Goal: Transaction & Acquisition: Purchase product/service

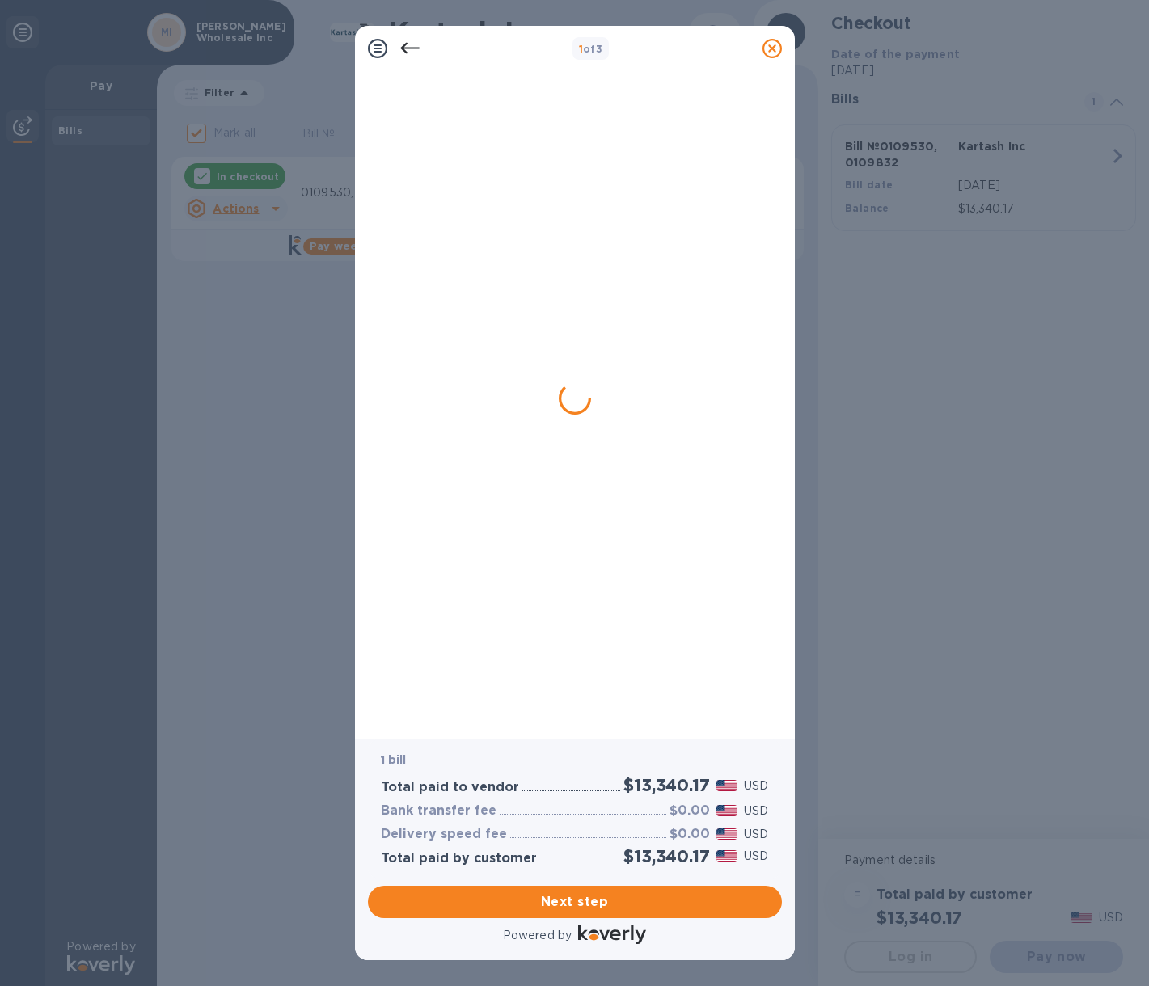
checkbox input "false"
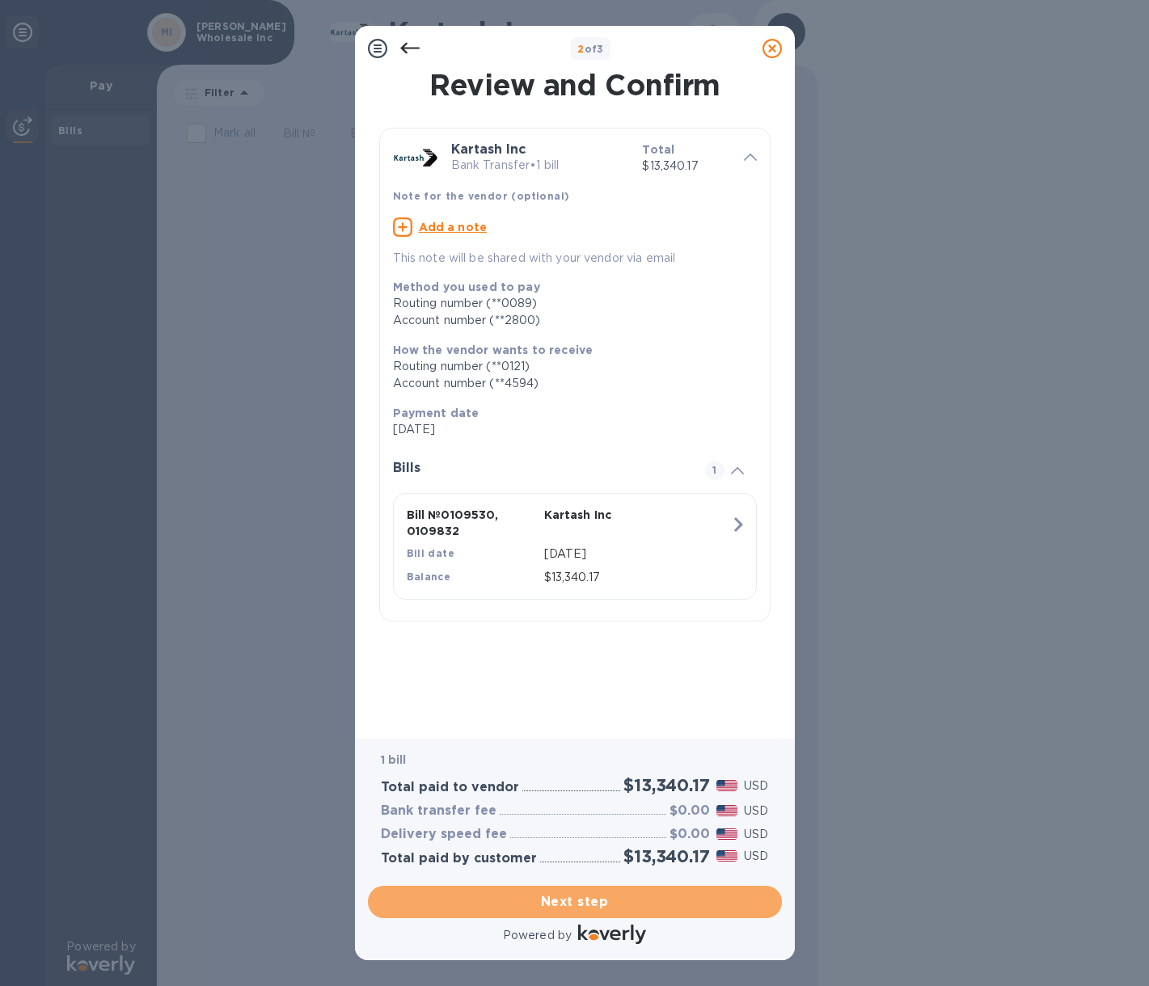
click at [604, 904] on span "Next step" at bounding box center [575, 902] width 388 height 19
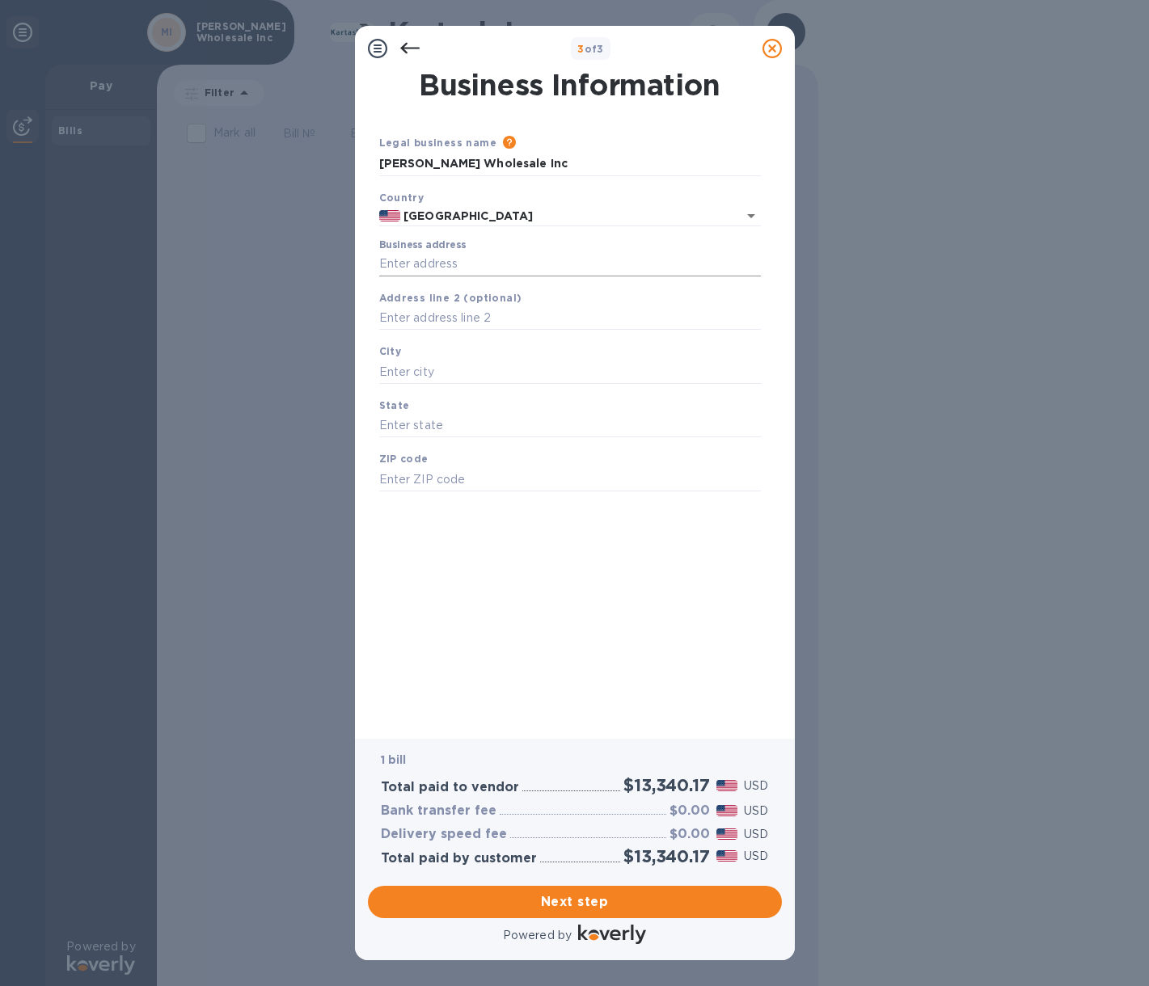
click at [437, 262] on input "Business address" at bounding box center [570, 264] width 382 height 24
type input "[STREET_ADDRESS]"
click at [429, 371] on input "text" at bounding box center [570, 372] width 382 height 24
type input "[GEOGRAPHIC_DATA]"
type input "NY"
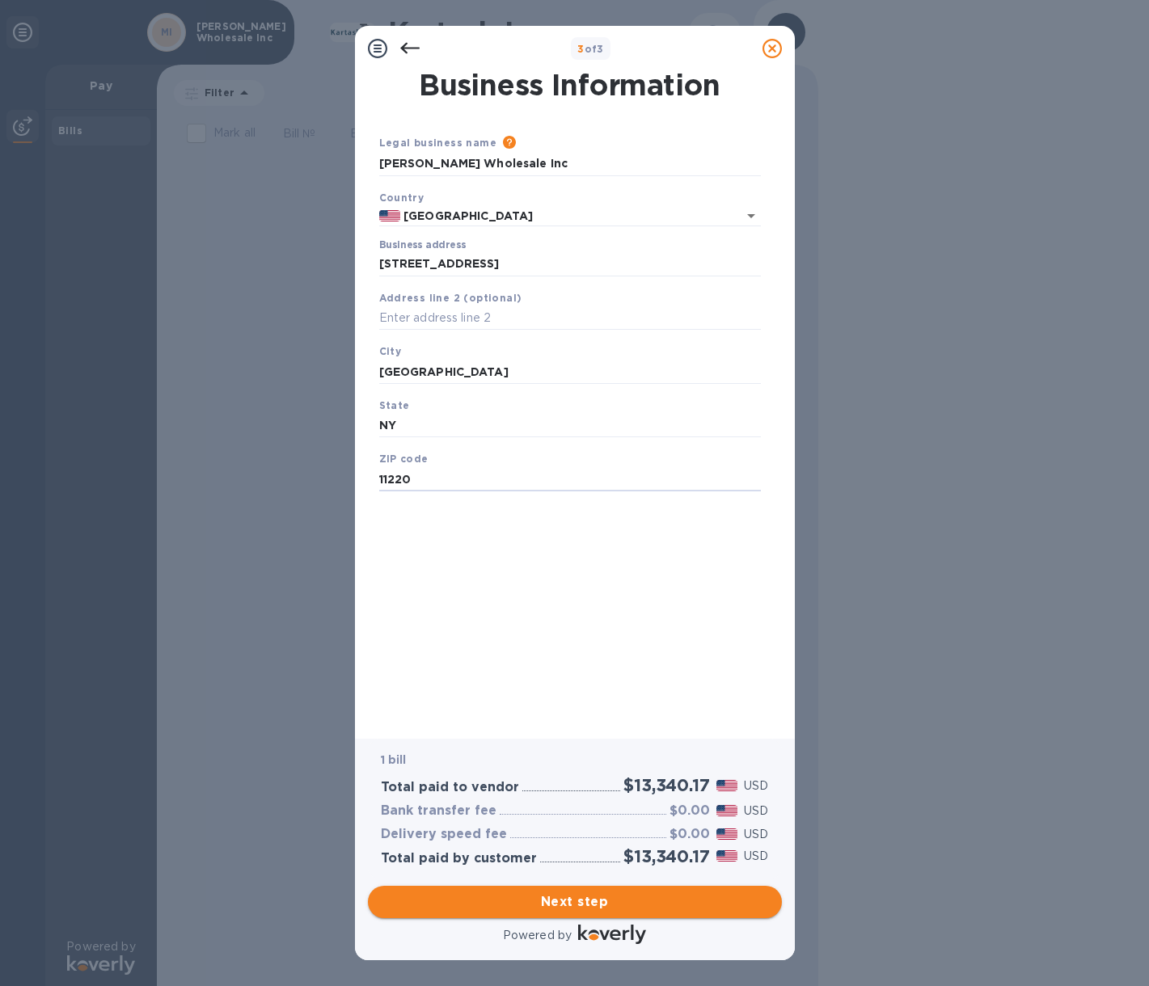
type input "11220"
click at [623, 899] on span "Next step" at bounding box center [575, 902] width 388 height 19
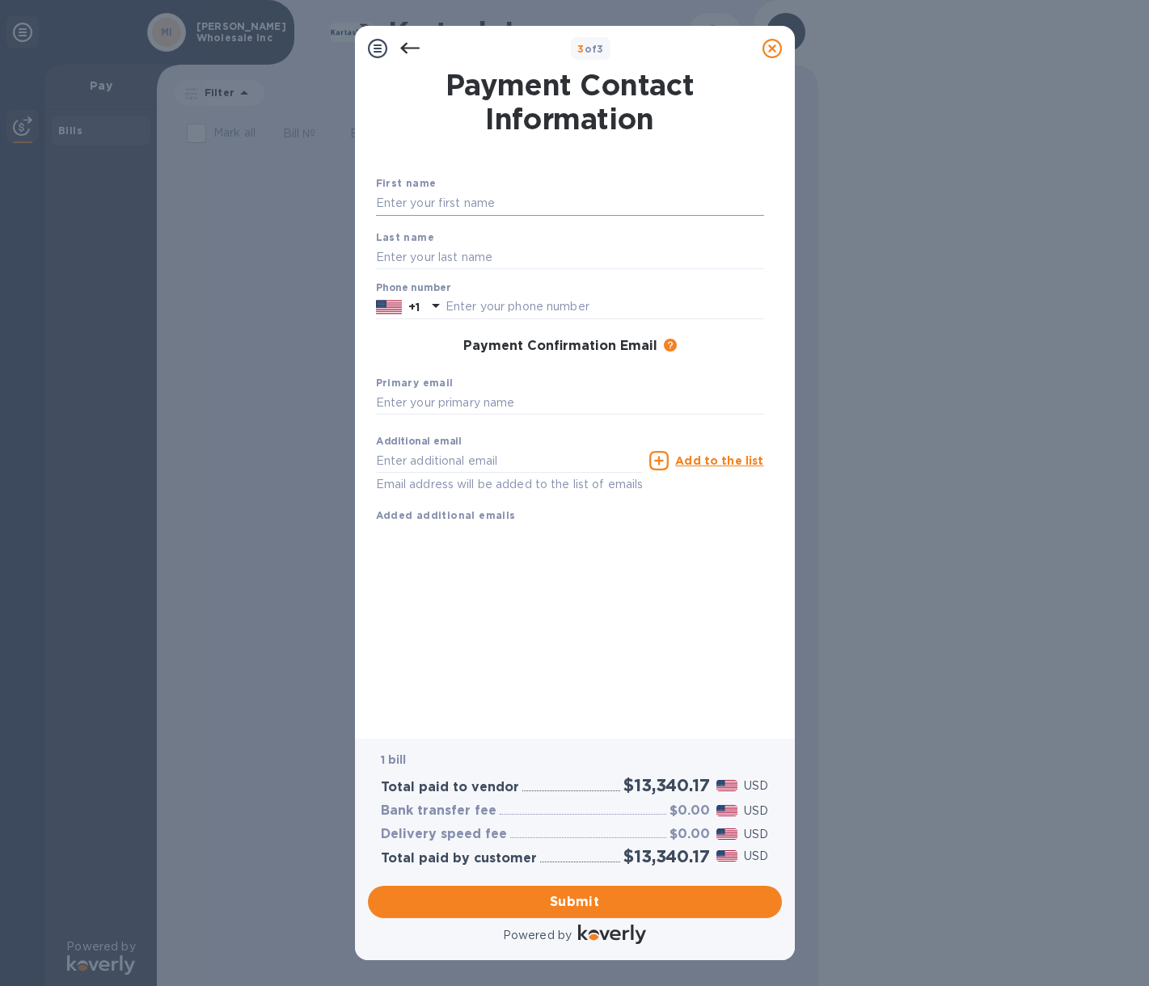
click at [425, 207] on input "text" at bounding box center [570, 204] width 388 height 24
type input "[PERSON_NAME]"
type input "Novikova"
type input "7184928492"
type input "[PERSON_NAME][EMAIL_ADDRESS][DOMAIN_NAME]"
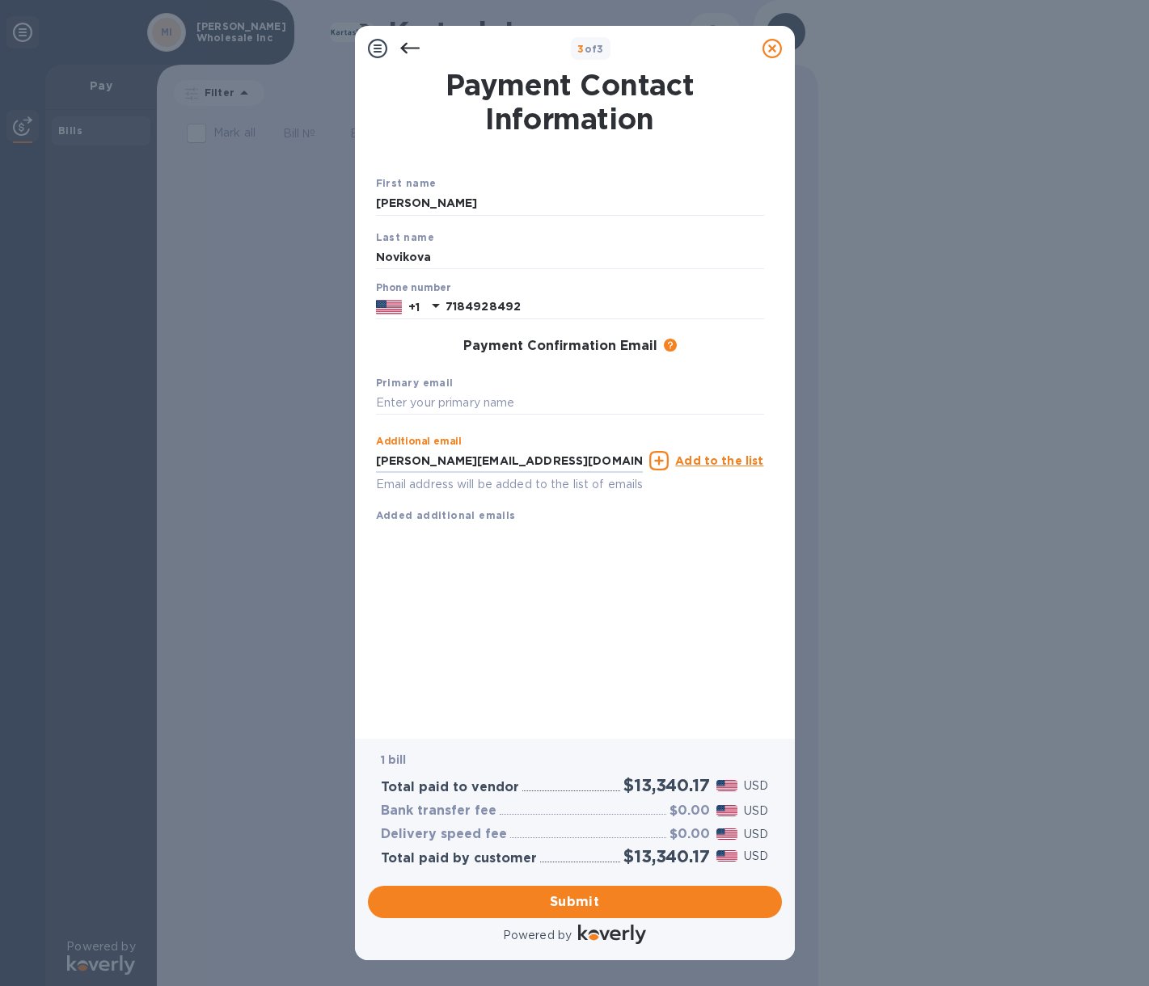
drag, startPoint x: 548, startPoint y: 457, endPoint x: 298, endPoint y: 454, distance: 249.9
click at [298, 454] on div "3 of 3 Payment Contact Information First name [PERSON_NAME] Last name [PERSON_N…" at bounding box center [574, 493] width 1149 height 986
click at [403, 398] on input "text" at bounding box center [570, 403] width 388 height 24
paste input "[PERSON_NAME][EMAIL_ADDRESS][DOMAIN_NAME]"
type input "[PERSON_NAME][EMAIL_ADDRESS][DOMAIN_NAME]"
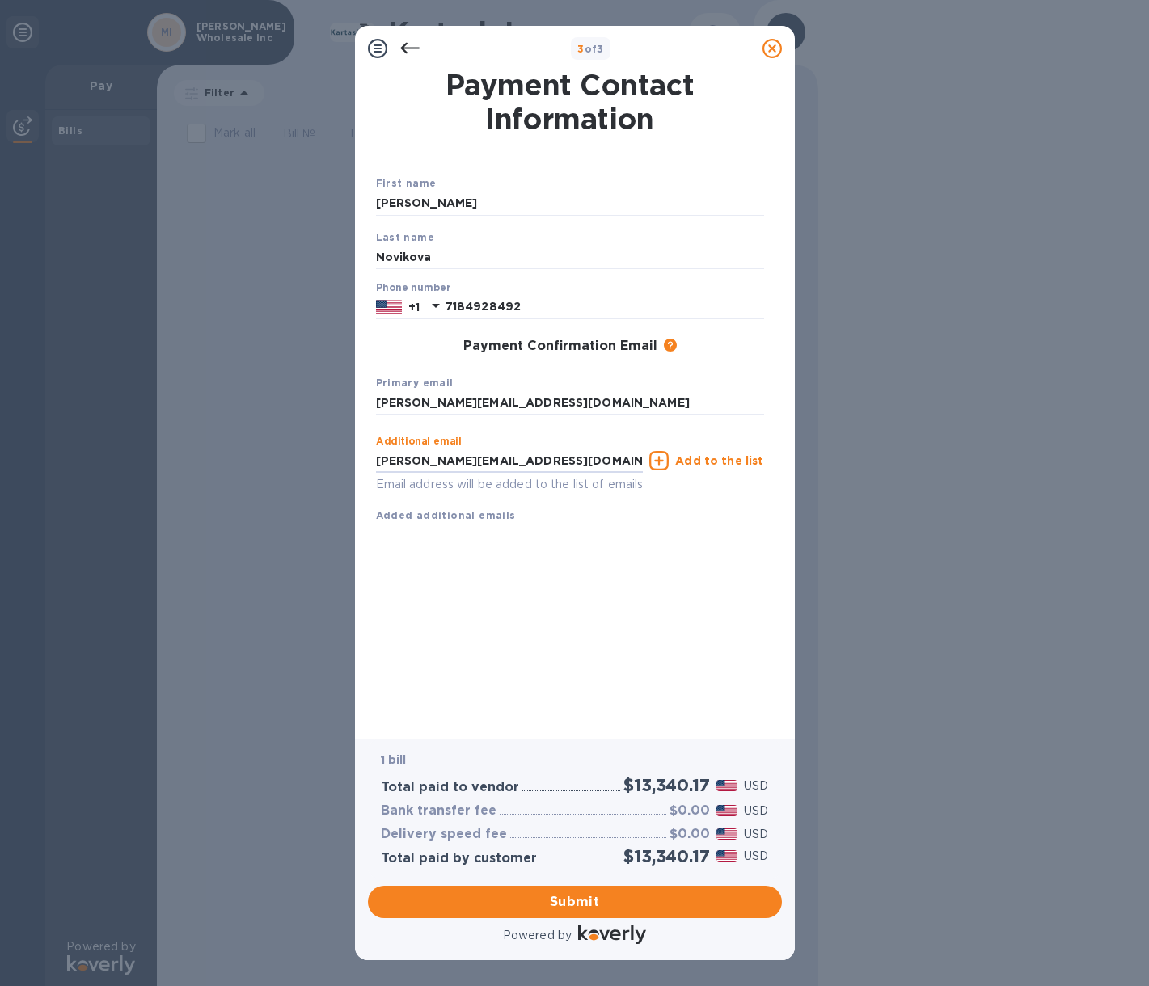
drag, startPoint x: 573, startPoint y: 467, endPoint x: 243, endPoint y: 441, distance: 330.8
click at [246, 443] on div "3 of 3 Payment Contact Information First name [PERSON_NAME] Last name [PERSON_N…" at bounding box center [574, 493] width 1149 height 986
click at [556, 908] on span "Submit" at bounding box center [575, 902] width 388 height 19
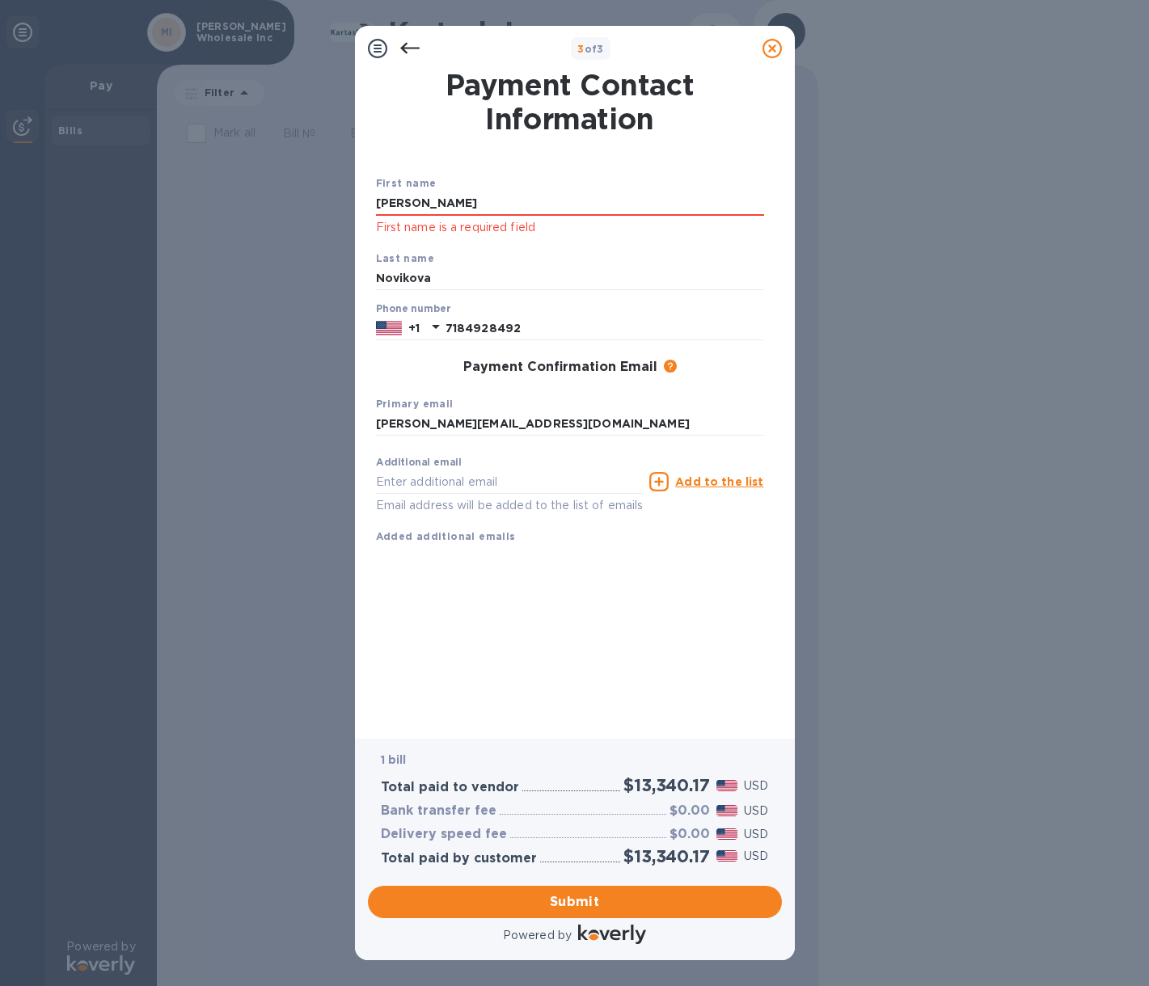
drag, startPoint x: 442, startPoint y: 206, endPoint x: 253, endPoint y: 201, distance: 189.3
click at [257, 201] on div "3 of 3 Payment Contact Information First name [PERSON_NAME] First name is a req…" at bounding box center [574, 493] width 1149 height 986
type input "[PERSON_NAME]"
click at [411, 286] on input "Novikova" at bounding box center [570, 279] width 388 height 24
click at [593, 906] on span "Submit" at bounding box center [575, 902] width 388 height 19
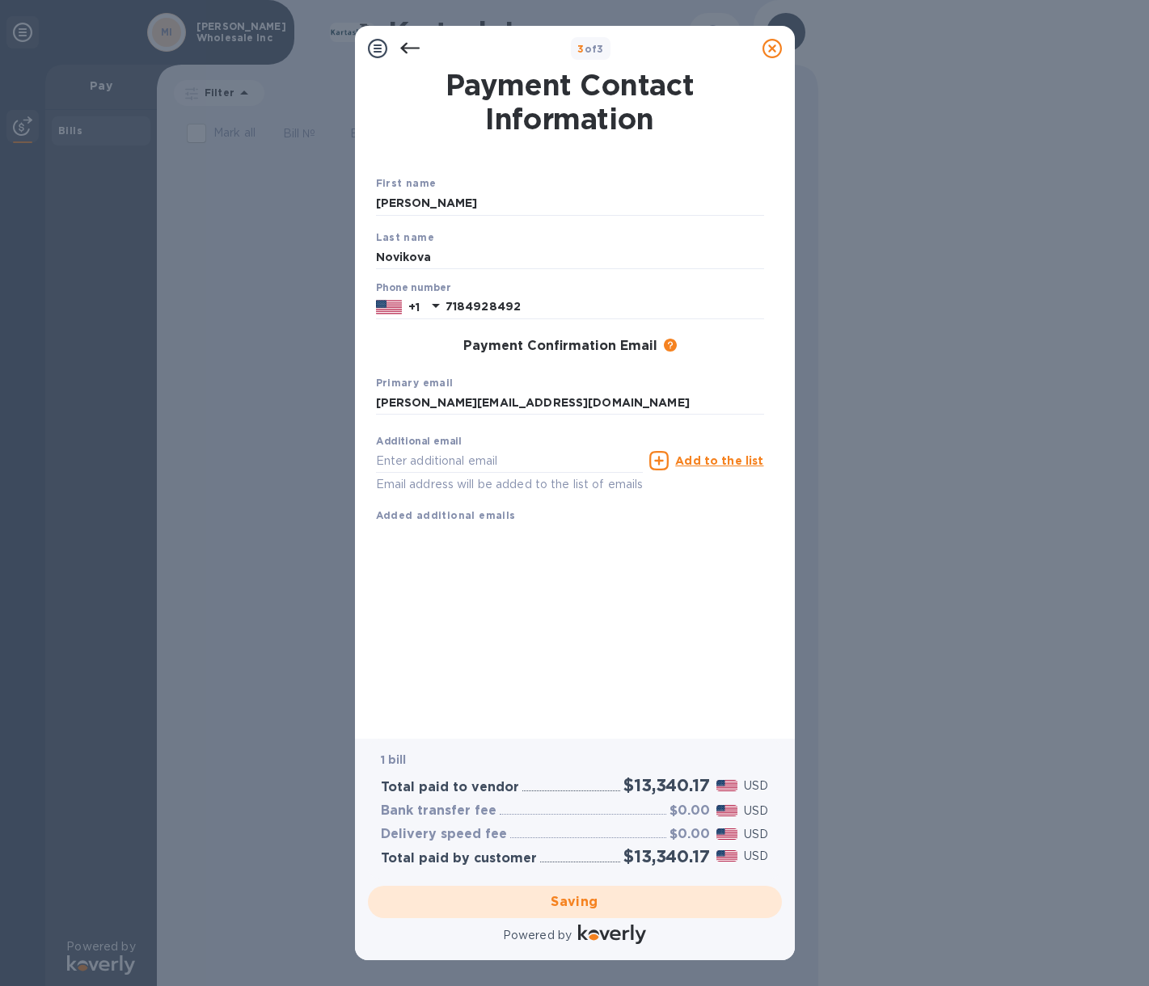
click at [571, 904] on div "Saving" at bounding box center [574, 902] width 427 height 45
